Goal: Task Accomplishment & Management: Complete application form

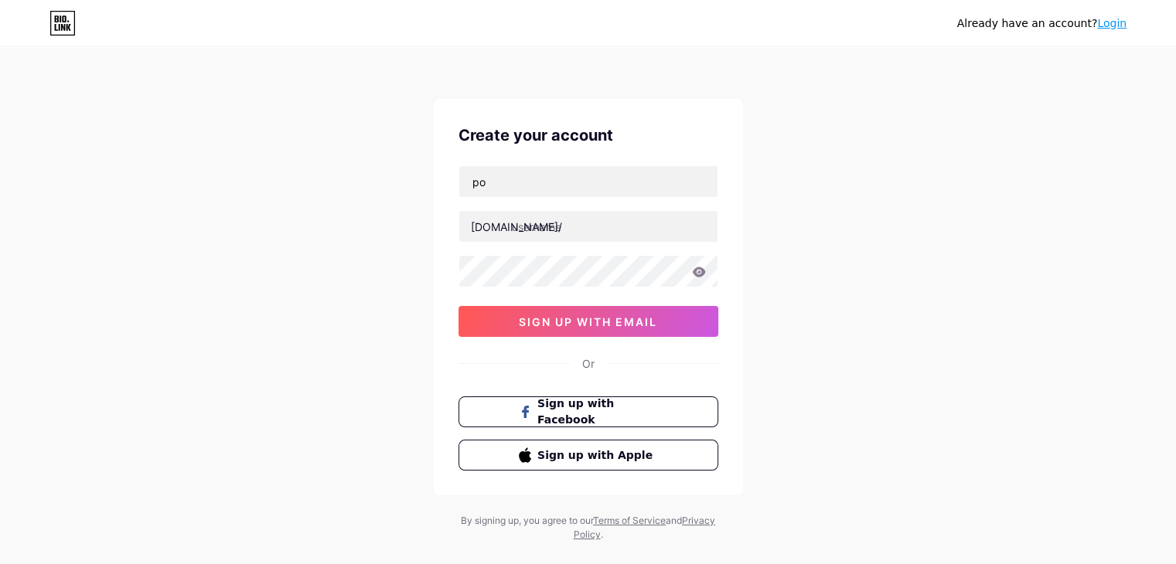
type input "p"
type input "a"
type input "p"
type input "[EMAIL_ADDRESS][DOMAIN_NAME]"
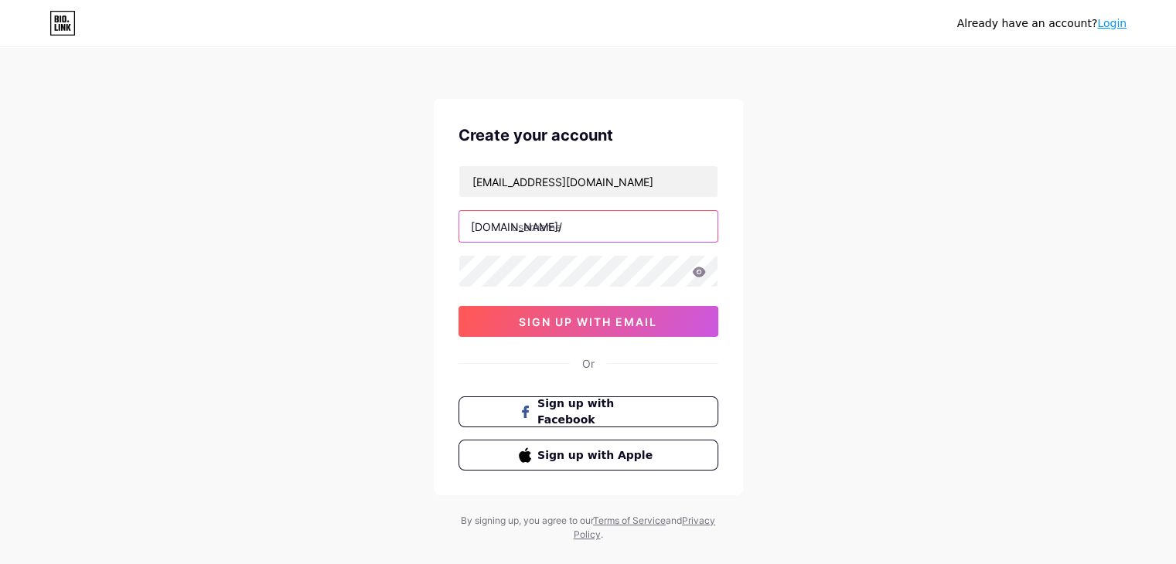
click at [570, 232] on input "text" at bounding box center [588, 226] width 258 height 31
type input "a"
type input "arpitavottacharjee"
click at [702, 276] on icon at bounding box center [699, 272] width 14 height 11
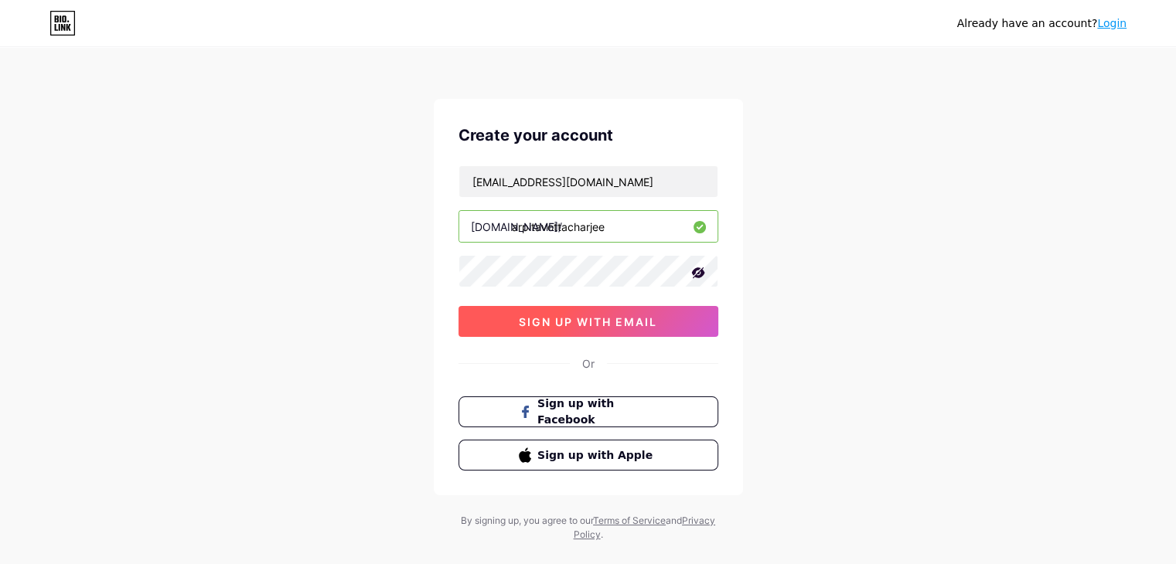
click at [577, 322] on span "sign up with email" at bounding box center [588, 321] width 138 height 13
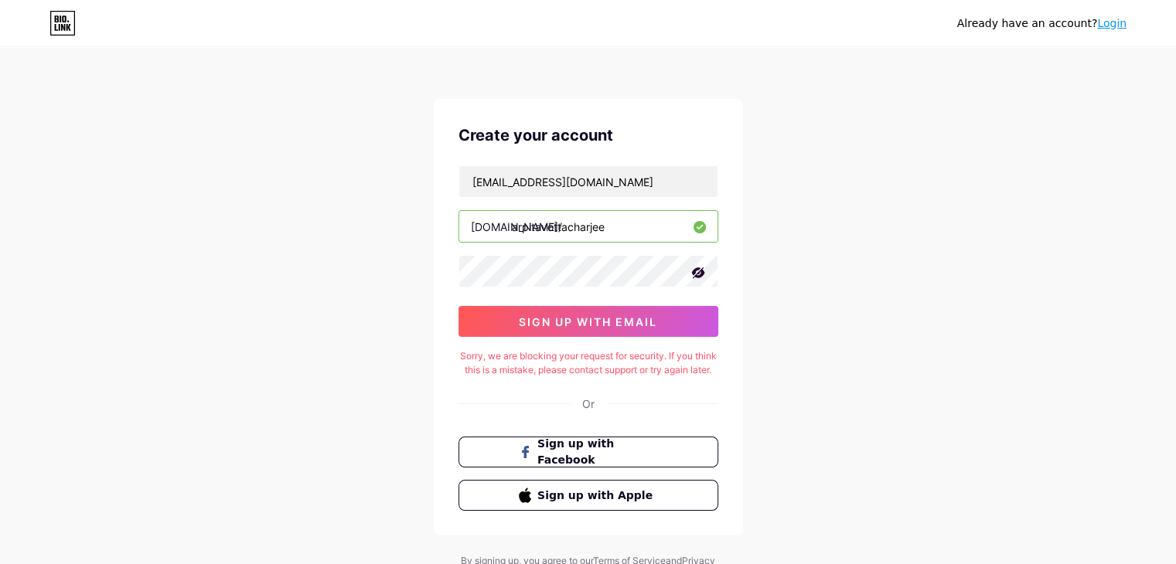
drag, startPoint x: 646, startPoint y: 233, endPoint x: 596, endPoint y: 304, distance: 86.4
click at [596, 304] on div "[EMAIL_ADDRESS][DOMAIN_NAME] [DOMAIN_NAME]/ arpitavottacharjee sign up with ema…" at bounding box center [588, 251] width 260 height 172
click at [701, 277] on icon at bounding box center [697, 272] width 15 height 15
click at [662, 313] on button "sign up with email" at bounding box center [588, 321] width 260 height 31
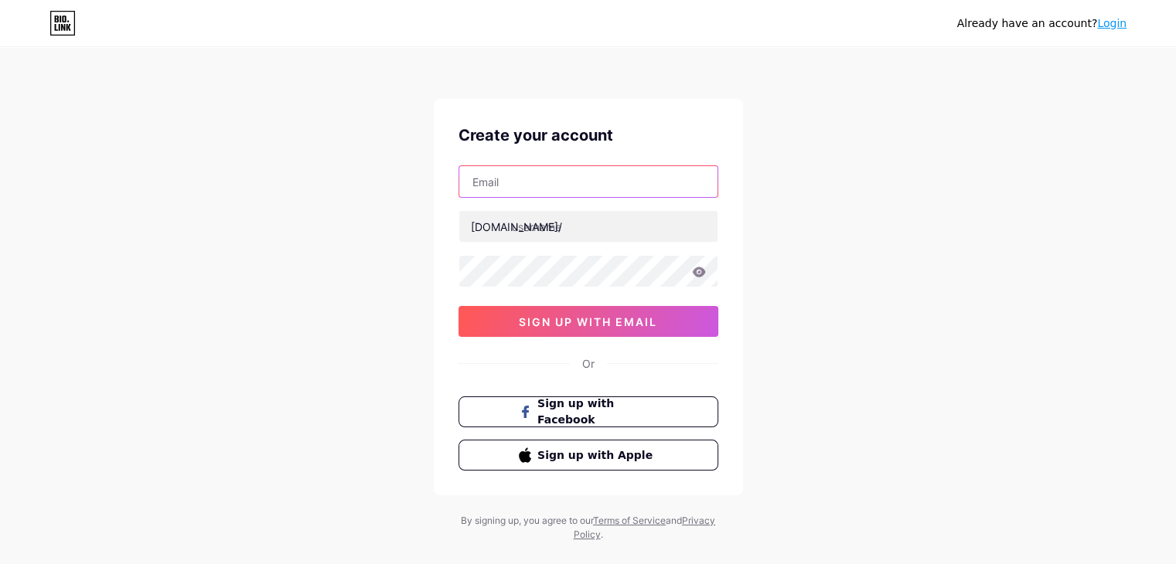
click at [628, 186] on input "text" at bounding box center [588, 181] width 258 height 31
type input "avottacharjee@gmail.com"
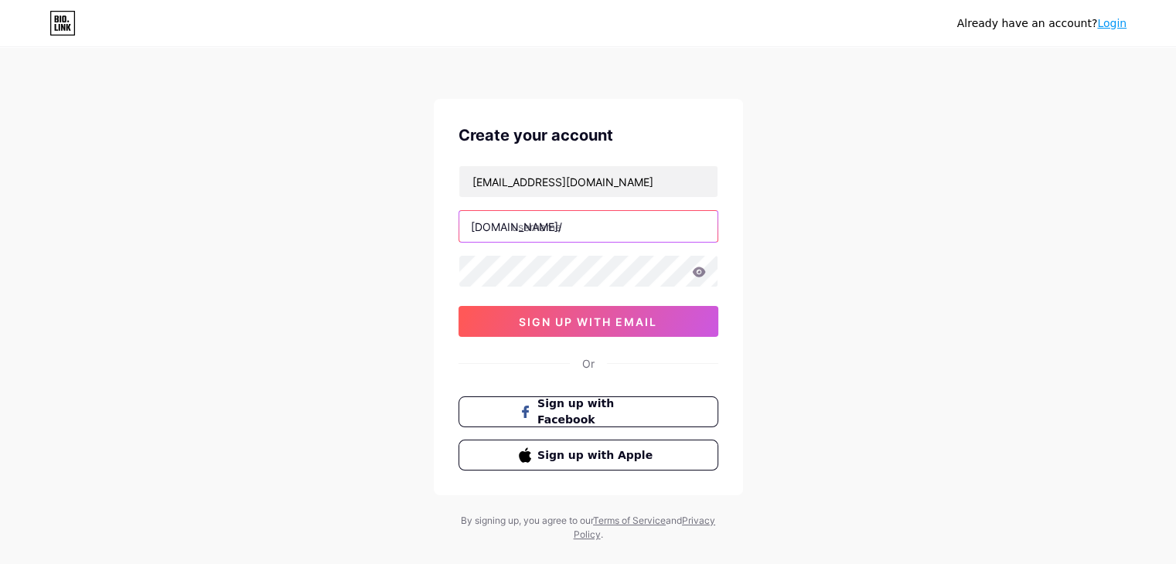
click at [588, 224] on input "text" at bounding box center [588, 226] width 258 height 31
type input "arpitavottacharjee"
click at [696, 271] on icon at bounding box center [699, 272] width 14 height 11
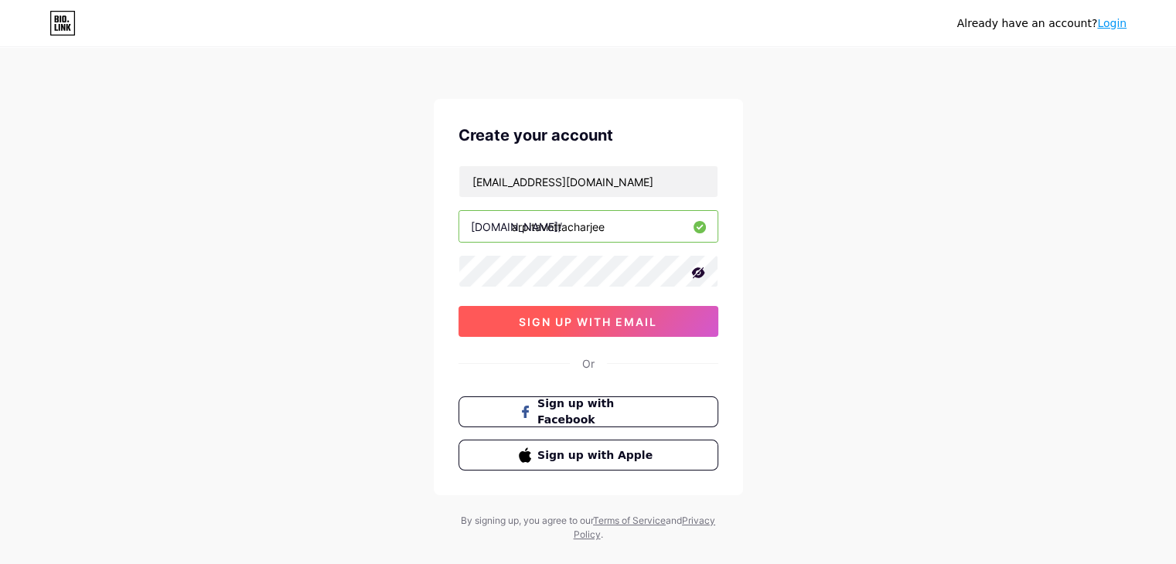
click at [658, 318] on button "sign up with email" at bounding box center [588, 321] width 260 height 31
